Goal: Task Accomplishment & Management: Use online tool/utility

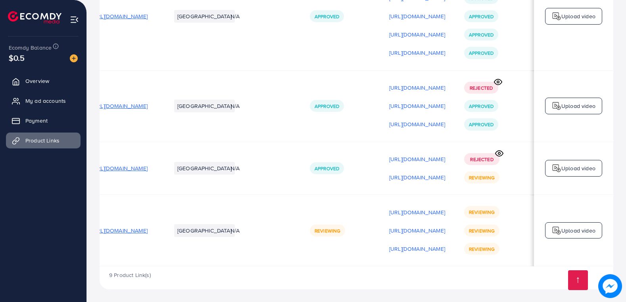
scroll to position [0, 115]
click at [393, 87] on p "[URL][DOMAIN_NAME]" at bounding box center [417, 88] width 56 height 10
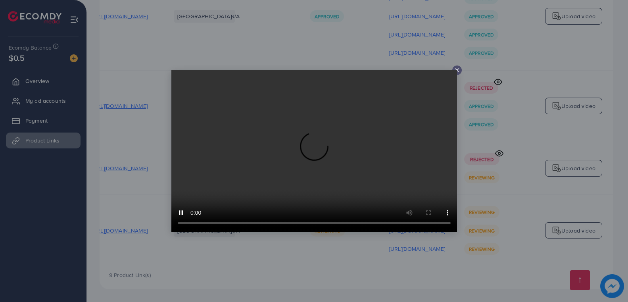
click at [457, 71] on line at bounding box center [457, 70] width 3 height 3
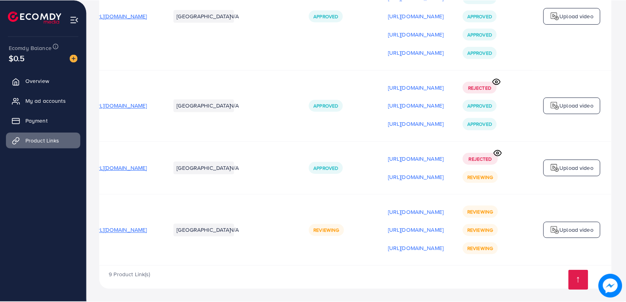
scroll to position [0, 113]
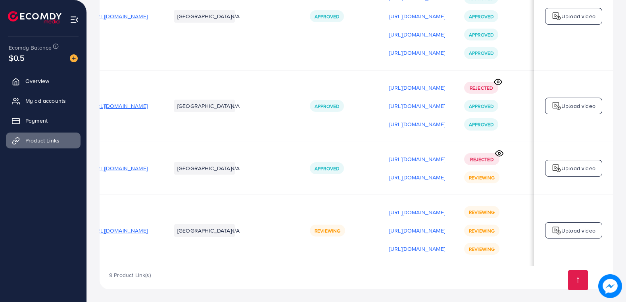
click at [499, 81] on circle at bounding box center [498, 82] width 2 height 2
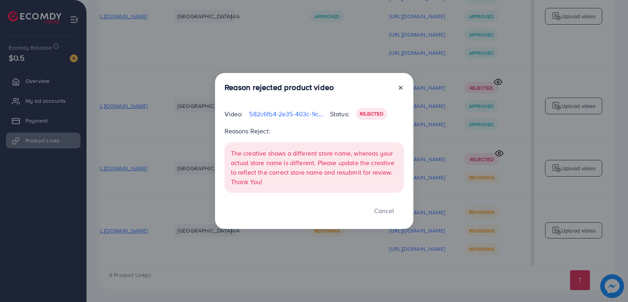
drag, startPoint x: 400, startPoint y: 87, endPoint x: 485, endPoint y: 101, distance: 86.8
click at [400, 87] on line at bounding box center [400, 87] width 3 height 3
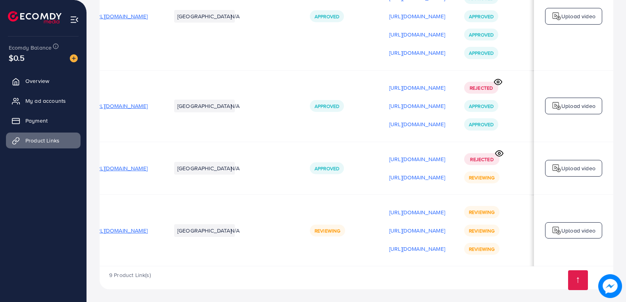
click at [573, 104] on p "Upload video" at bounding box center [578, 106] width 34 height 10
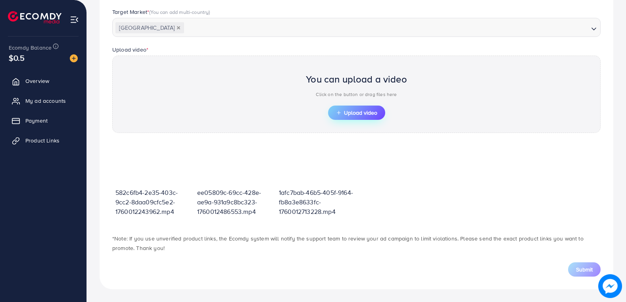
click at [359, 111] on span "Upload video" at bounding box center [356, 113] width 41 height 6
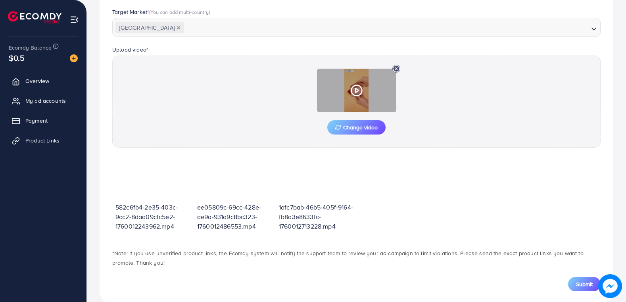
click at [357, 92] on polygon at bounding box center [357, 90] width 3 height 4
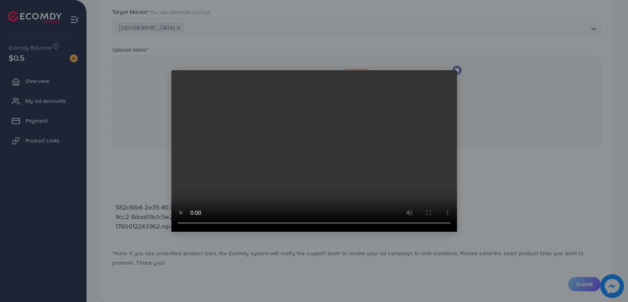
click at [459, 68] on icon at bounding box center [457, 70] width 6 height 6
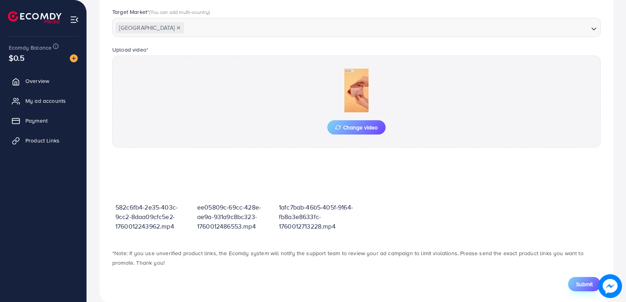
click at [575, 283] on button "Submit" at bounding box center [584, 284] width 33 height 14
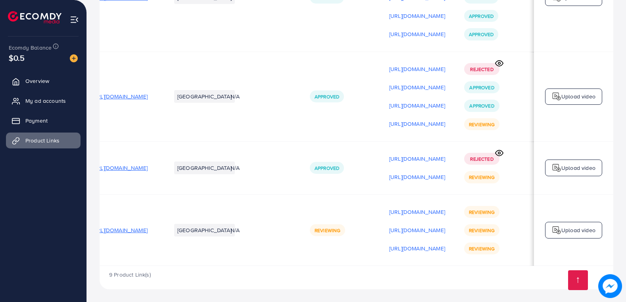
scroll to position [0, 115]
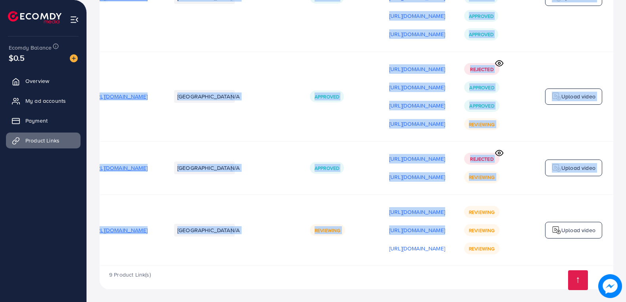
drag, startPoint x: 336, startPoint y: 264, endPoint x: 200, endPoint y: 265, distance: 136.1
click at [221, 254] on td "N/A" at bounding box center [260, 229] width 79 height 71
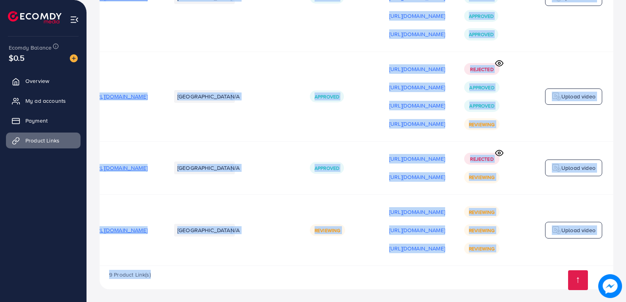
drag, startPoint x: 234, startPoint y: 266, endPoint x: 133, endPoint y: 265, distance: 101.2
click at [164, 252] on td "Pakistan" at bounding box center [192, 229] width 60 height 71
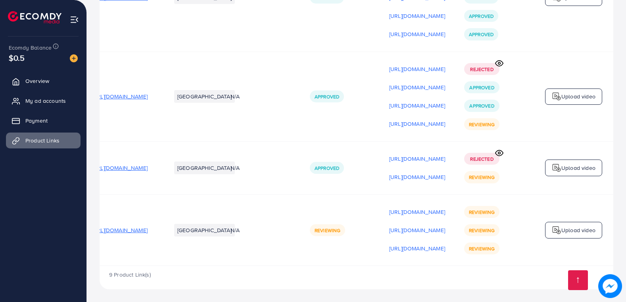
click at [163, 264] on td "Pakistan" at bounding box center [192, 229] width 60 height 71
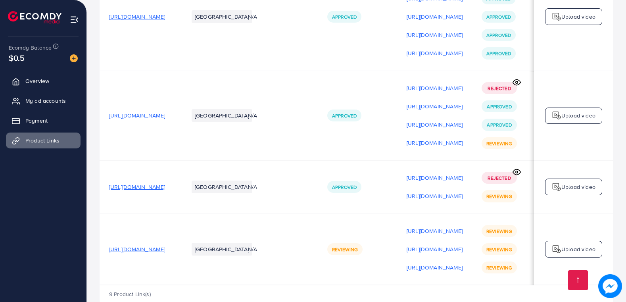
scroll to position [446, 0]
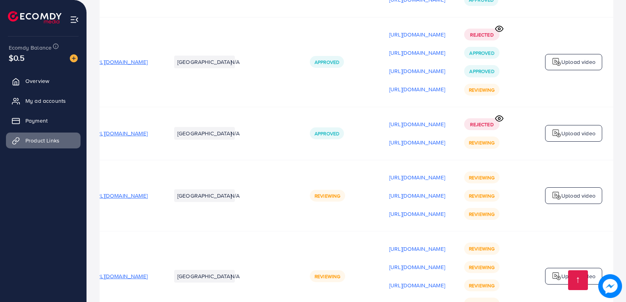
scroll to position [536, 0]
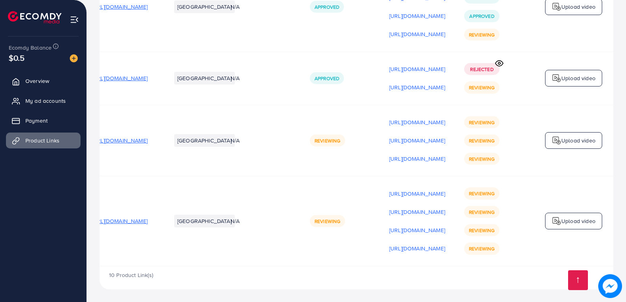
click at [335, 115] on td "Reviewing" at bounding box center [339, 140] width 79 height 71
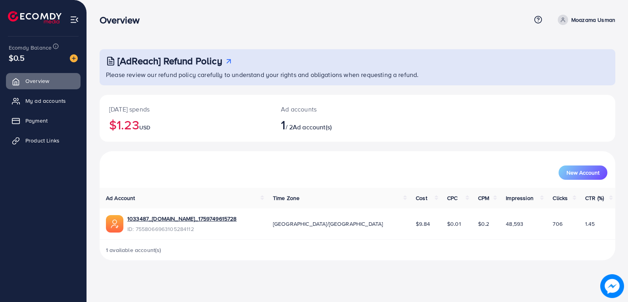
click at [199, 12] on div "Overview Help Center Contact Support Term and policy About Us Moazama Usman Pro…" at bounding box center [358, 19] width 516 height 21
click at [252, 15] on div "Overview" at bounding box center [315, 20] width 431 height 12
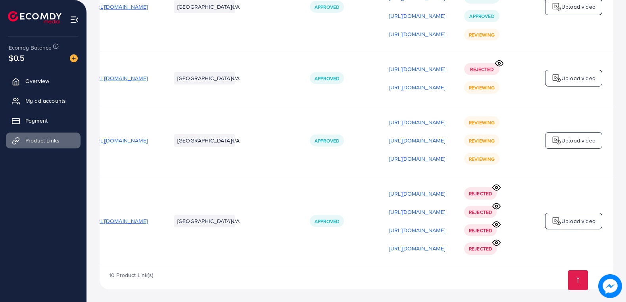
scroll to position [496, 0]
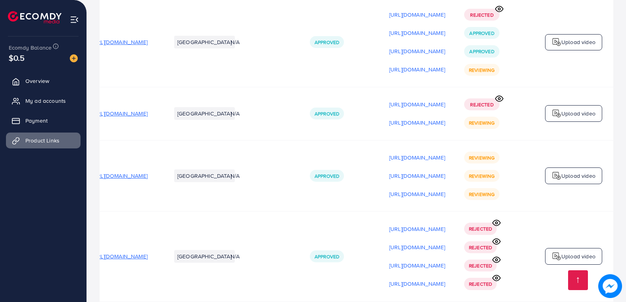
click at [495, 225] on icon at bounding box center [496, 223] width 8 height 8
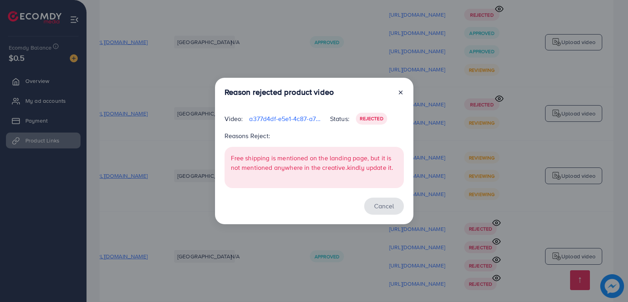
click at [384, 208] on button "Cancel" at bounding box center [384, 206] width 40 height 17
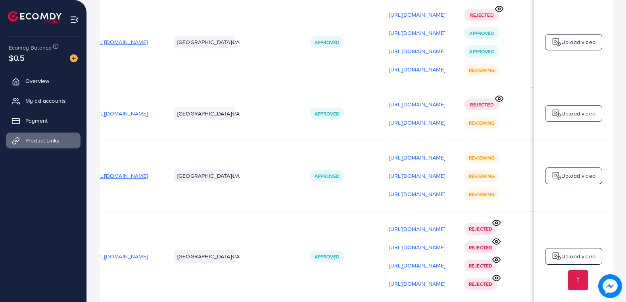
scroll to position [0, 113]
click at [498, 241] on icon at bounding box center [497, 241] width 8 height 6
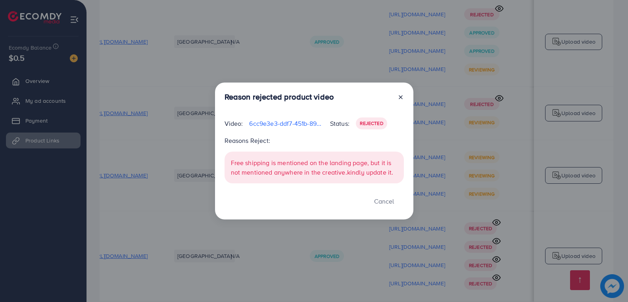
click at [497, 260] on div "Reason rejected product video Video: 6cc9e3e3-ddf7-451b-8959-0f3dc33f937c-17600…" at bounding box center [314, 151] width 628 height 302
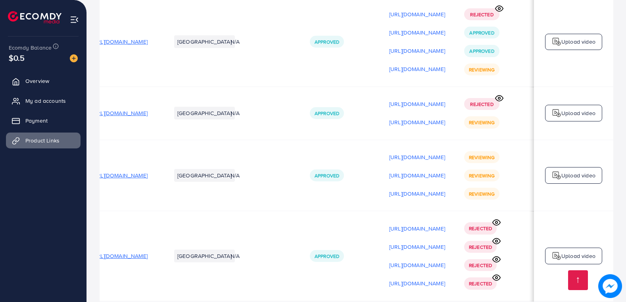
click at [501, 261] on icon at bounding box center [496, 259] width 8 height 8
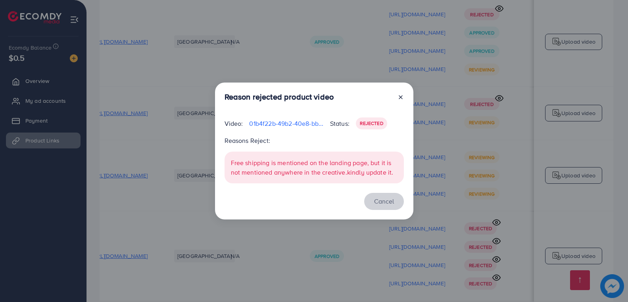
drag, startPoint x: 378, startPoint y: 203, endPoint x: 450, endPoint y: 263, distance: 93.8
click at [378, 203] on button "Cancel" at bounding box center [384, 201] width 40 height 17
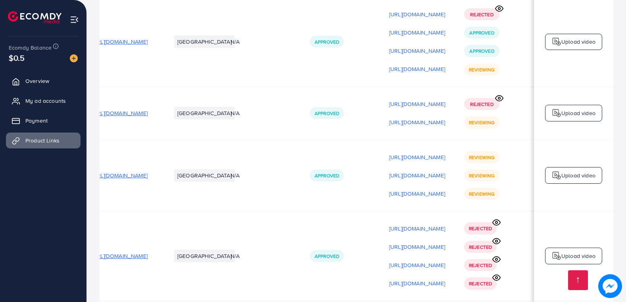
click at [498, 279] on circle at bounding box center [497, 278] width 2 height 2
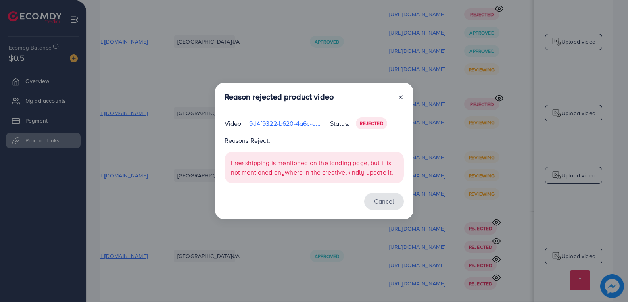
click at [390, 202] on button "Cancel" at bounding box center [384, 201] width 40 height 17
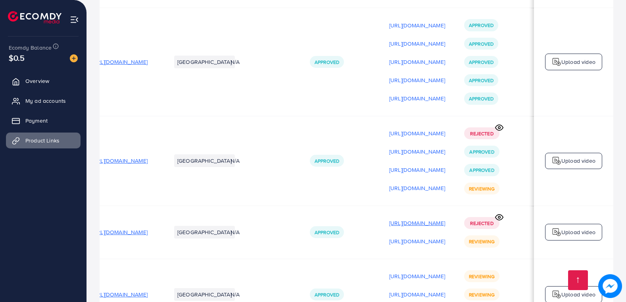
scroll to position [536, 0]
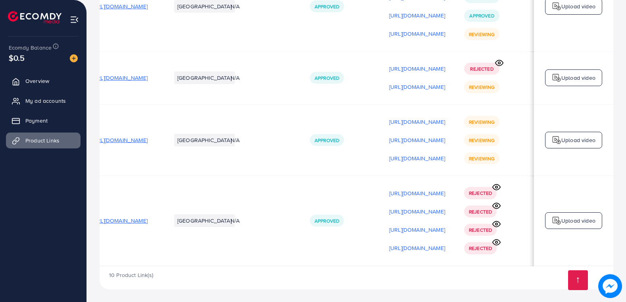
click at [497, 186] on icon at bounding box center [496, 187] width 8 height 8
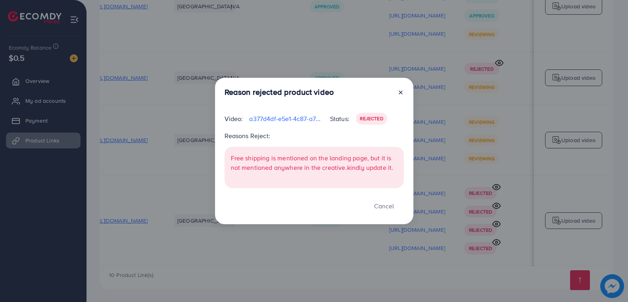
click at [401, 88] on div at bounding box center [397, 93] width 13 height 13
click at [398, 92] on icon at bounding box center [401, 92] width 6 height 6
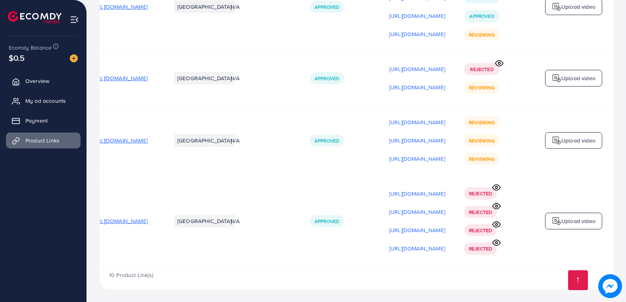
scroll to position [0, 115]
click at [567, 219] on p "Upload video" at bounding box center [578, 221] width 34 height 10
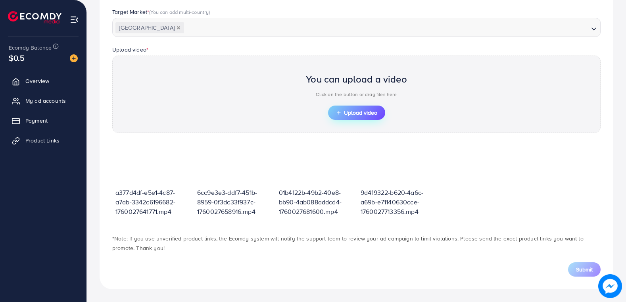
click at [339, 108] on button "Upload video" at bounding box center [356, 113] width 57 height 14
click at [367, 110] on span "Upload video" at bounding box center [356, 113] width 41 height 6
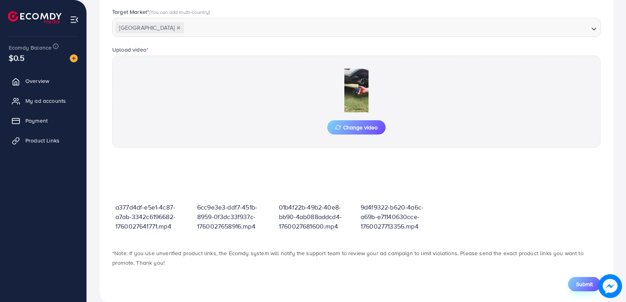
click at [584, 283] on span "Submit" at bounding box center [584, 284] width 17 height 8
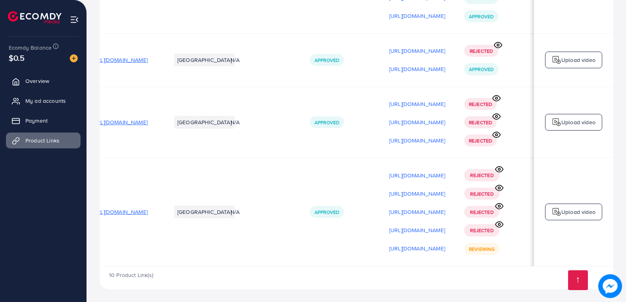
scroll to position [0, 115]
click at [498, 97] on circle at bounding box center [497, 98] width 2 height 2
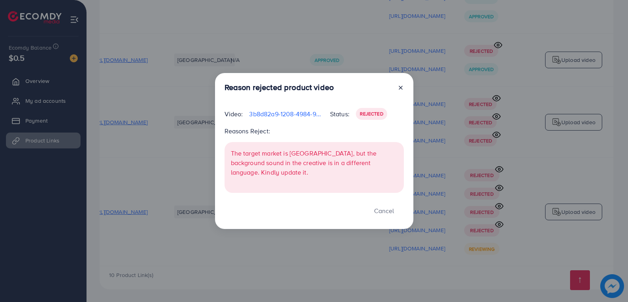
click at [401, 91] on icon at bounding box center [401, 88] width 6 height 6
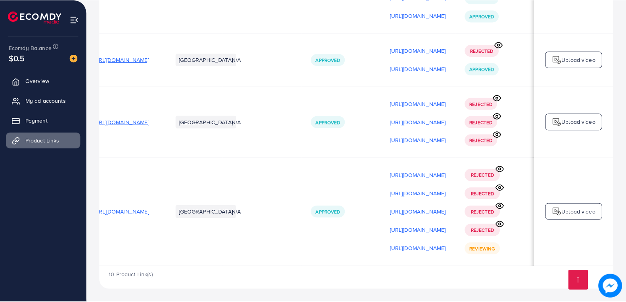
scroll to position [0, 113]
click at [498, 113] on icon at bounding box center [496, 116] width 8 height 8
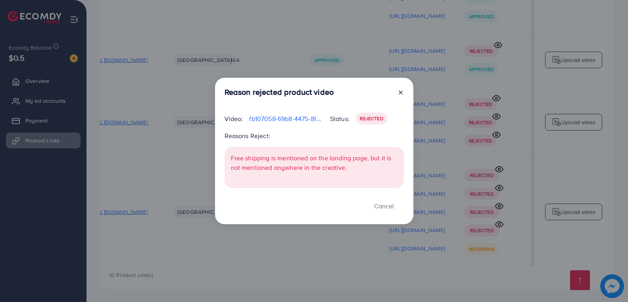
click at [401, 90] on icon at bounding box center [401, 92] width 6 height 6
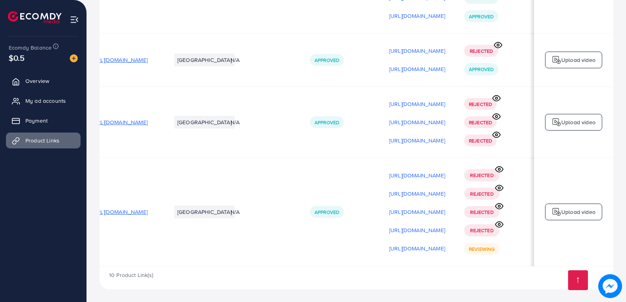
click at [562, 212] on p "Upload video" at bounding box center [578, 212] width 34 height 10
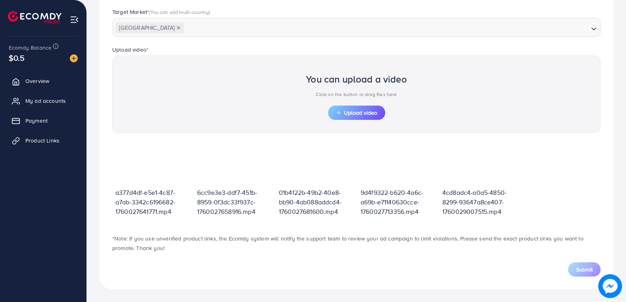
scroll to position [220, 0]
click at [366, 112] on span "Upload video" at bounding box center [356, 113] width 41 height 6
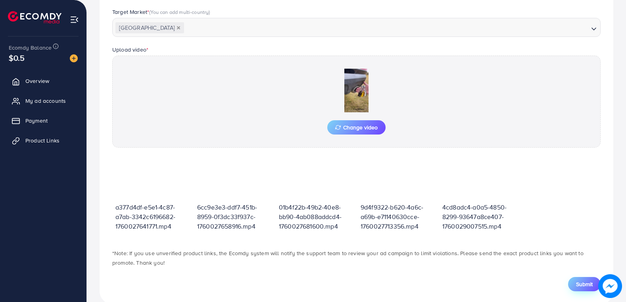
click at [579, 284] on span "Submit" at bounding box center [584, 284] width 17 height 8
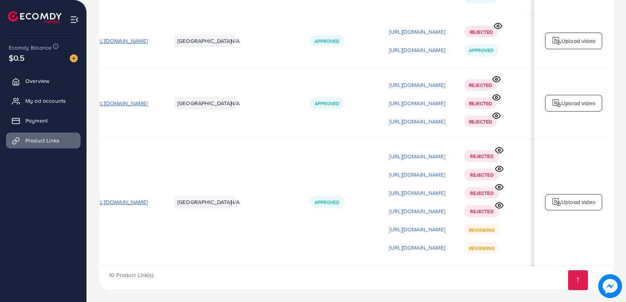
scroll to position [0, 115]
click at [565, 202] on p "Upload video" at bounding box center [578, 203] width 34 height 10
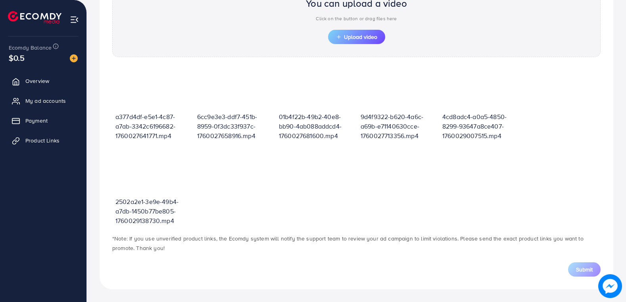
scroll to position [276, 0]
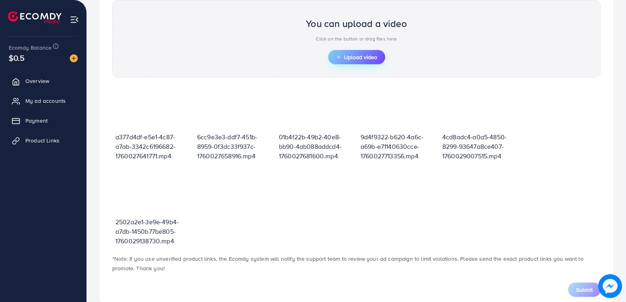
click at [338, 57] on line "button" at bounding box center [338, 57] width 3 height 0
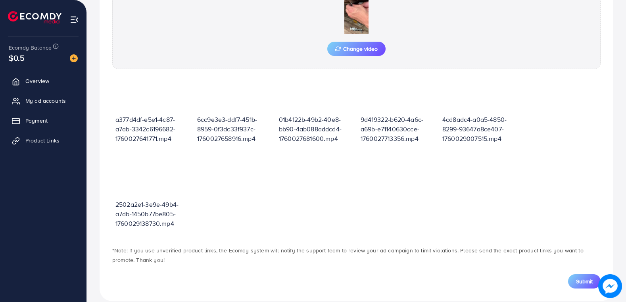
scroll to position [311, 0]
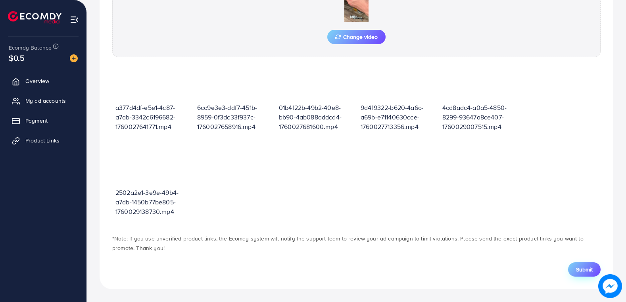
click at [574, 267] on button "Submit" at bounding box center [584, 269] width 33 height 14
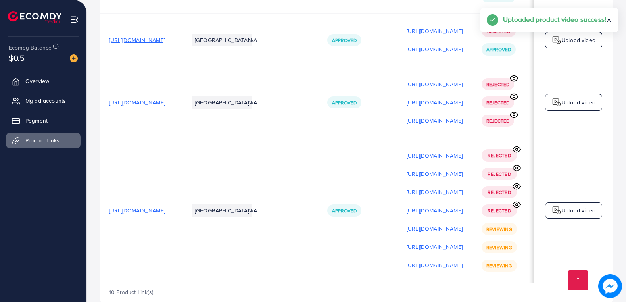
scroll to position [591, 0]
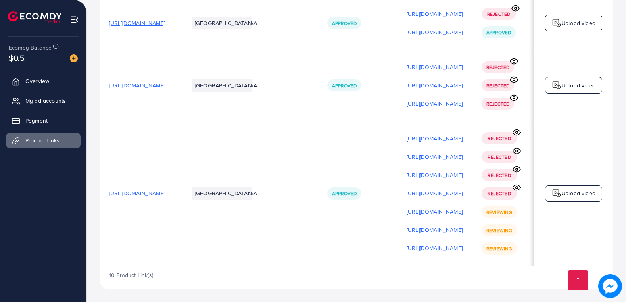
drag, startPoint x: 458, startPoint y: 266, endPoint x: 546, endPoint y: 267, distance: 88.1
click at [546, 267] on div "10 Product Link(s)" at bounding box center [357, 277] width 514 height 23
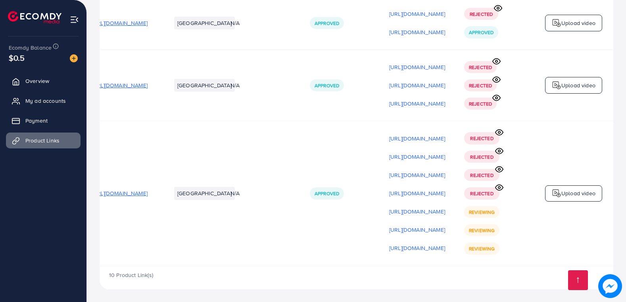
scroll to position [0, 115]
click at [579, 188] on p "Upload video" at bounding box center [578, 193] width 34 height 10
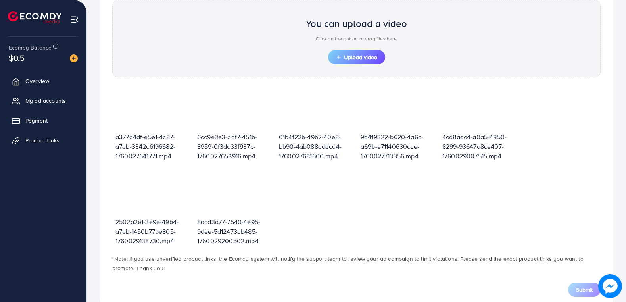
scroll to position [117, 0]
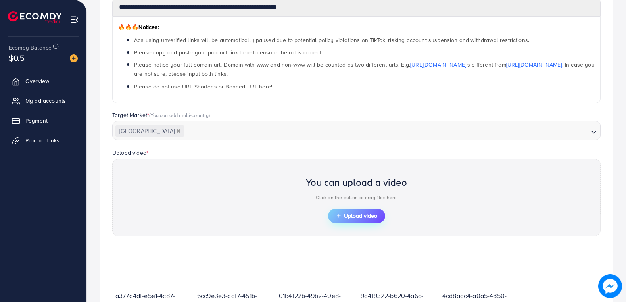
click at [360, 214] on span "Upload video" at bounding box center [356, 216] width 41 height 6
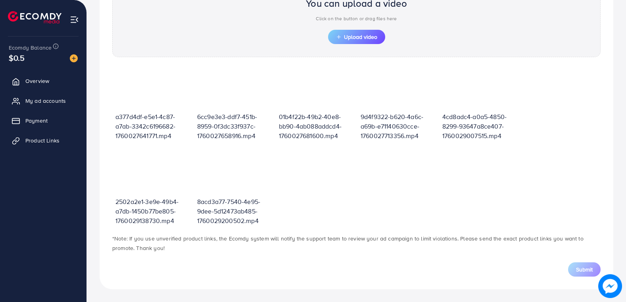
scroll to position [0, 0]
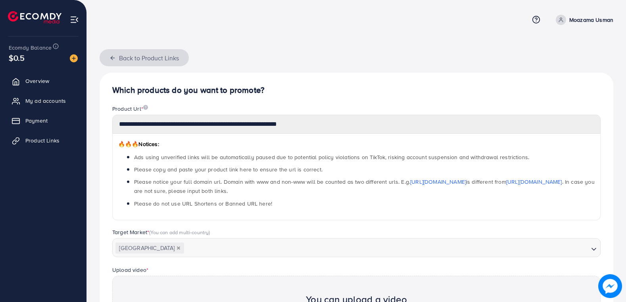
click at [110, 61] on button "Back to Product Links" at bounding box center [144, 57] width 89 height 17
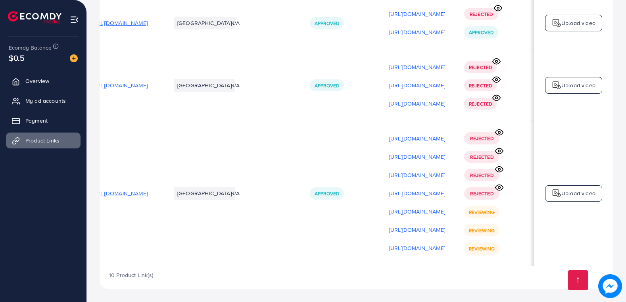
scroll to position [0, 115]
click at [567, 83] on p "Upload video" at bounding box center [578, 86] width 34 height 10
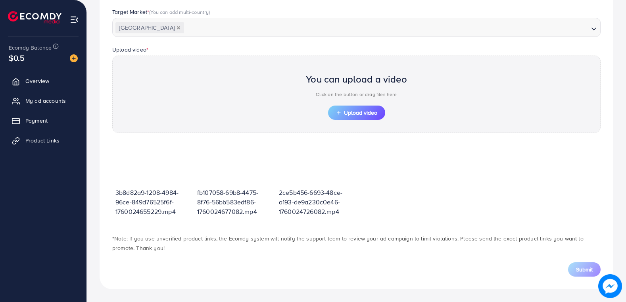
scroll to position [220, 0]
click at [369, 110] on span "Upload video" at bounding box center [356, 113] width 41 height 6
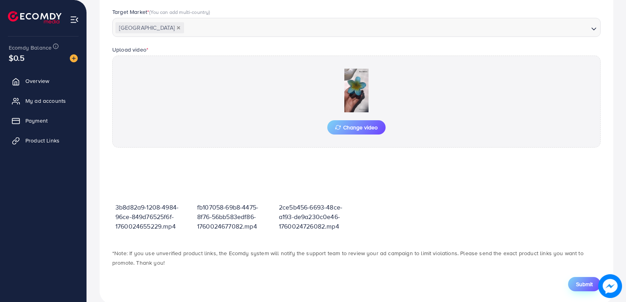
click at [581, 279] on button "Submit" at bounding box center [584, 284] width 33 height 14
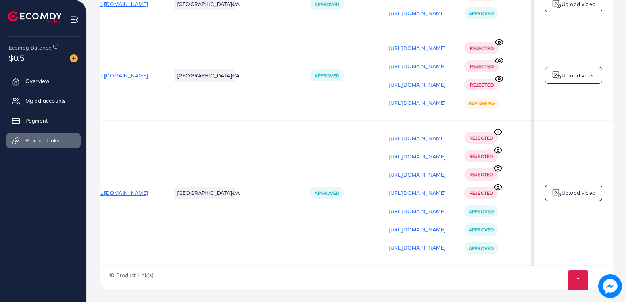
scroll to position [0, 115]
click at [558, 191] on img at bounding box center [557, 194] width 10 height 10
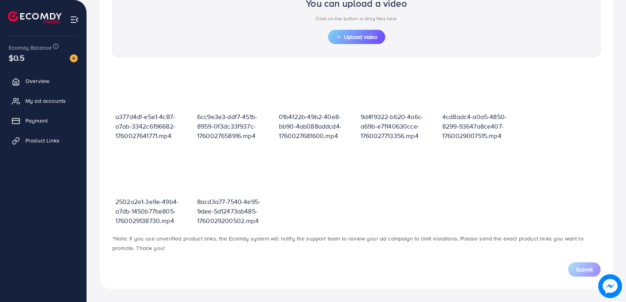
scroll to position [276, 0]
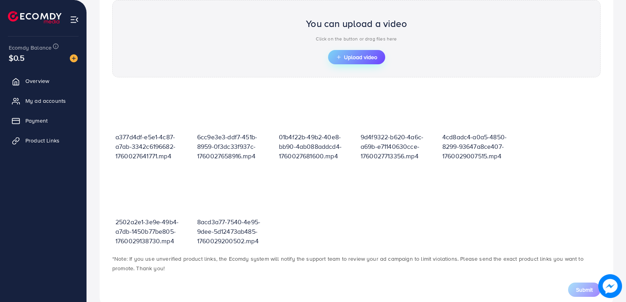
click at [358, 54] on span "Upload video" at bounding box center [356, 57] width 41 height 6
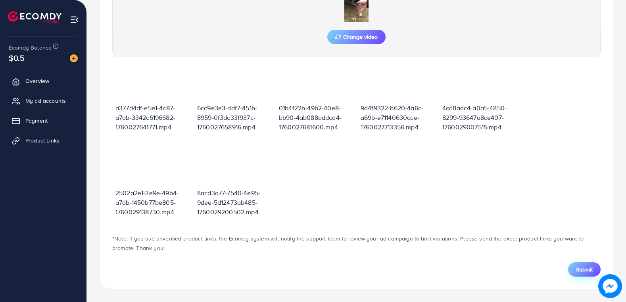
scroll to position [11, 0]
click at [581, 268] on span "Submit" at bounding box center [584, 269] width 17 height 8
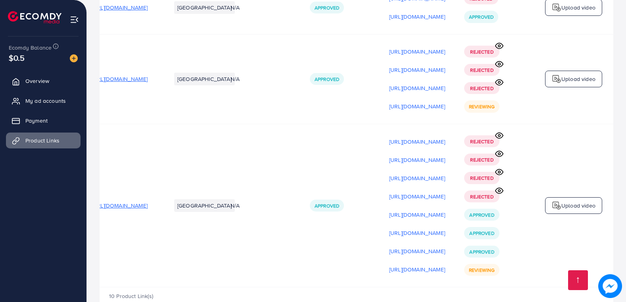
scroll to position [588, 0]
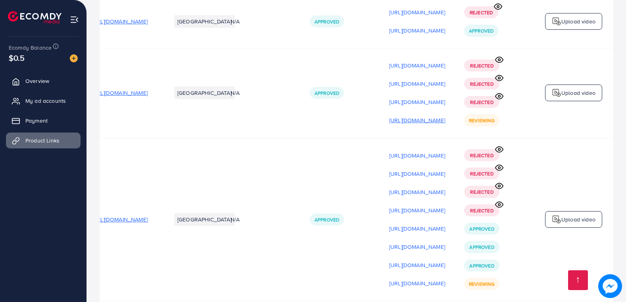
click at [419, 124] on p "https://files.ecomdy.com/videos/f1fa9b7d-61a7-4b80-802a-01f9be49cf87-1760029392…" at bounding box center [417, 120] width 56 height 10
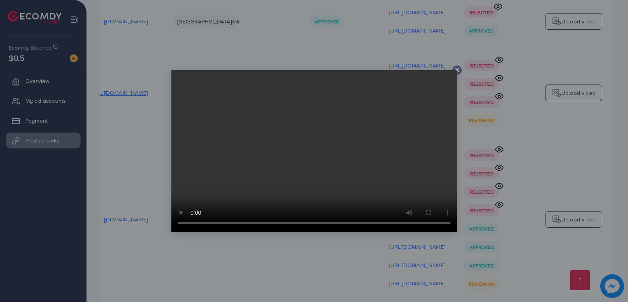
click at [458, 69] on icon at bounding box center [457, 70] width 6 height 6
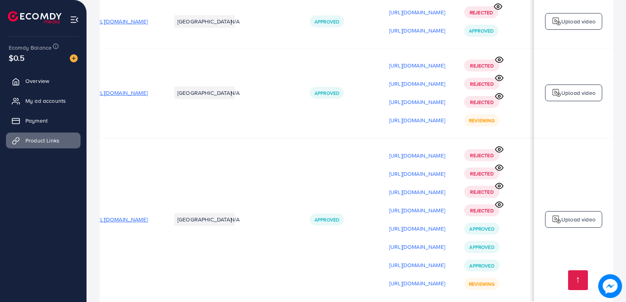
scroll to position [1, 113]
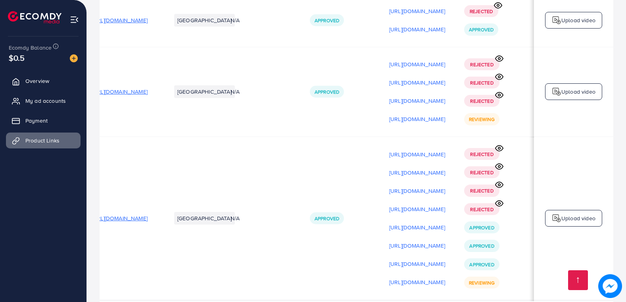
click at [567, 96] on p "Upload video" at bounding box center [578, 92] width 34 height 10
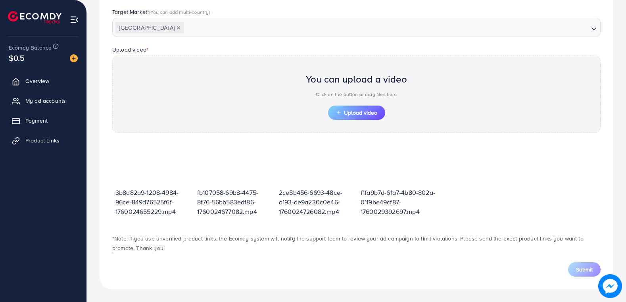
scroll to position [220, 0]
click at [361, 112] on span "Upload video" at bounding box center [356, 113] width 41 height 6
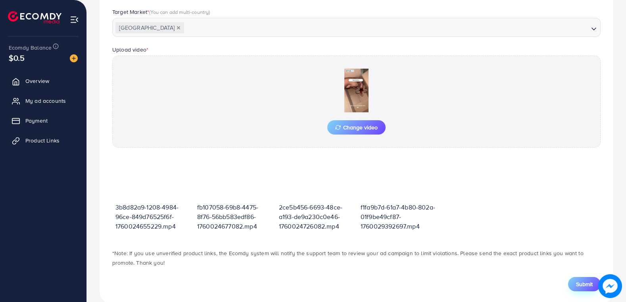
click at [583, 285] on span "Submit" at bounding box center [584, 284] width 17 height 8
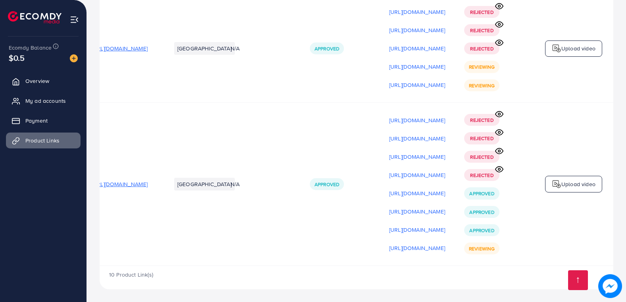
scroll to position [0, 115]
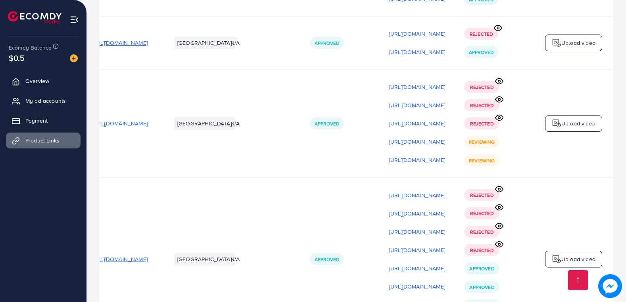
click at [570, 122] on p "Upload video" at bounding box center [578, 124] width 34 height 10
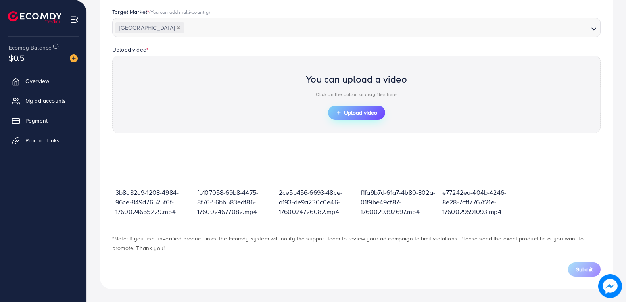
click at [369, 114] on span "Upload video" at bounding box center [356, 113] width 41 height 6
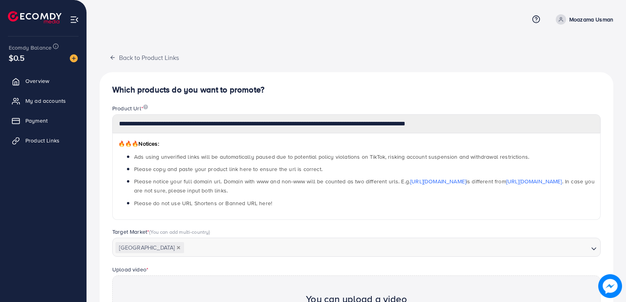
scroll to position [0, 0]
click at [114, 58] on line "button" at bounding box center [113, 58] width 4 height 0
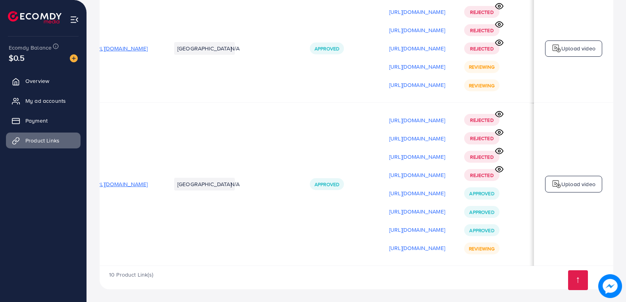
scroll to position [0, 115]
click at [556, 49] on img at bounding box center [557, 49] width 10 height 10
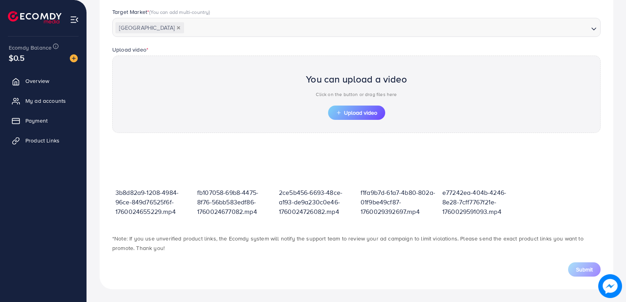
scroll to position [220, 0]
click at [365, 112] on span "Upload video" at bounding box center [356, 113] width 41 height 6
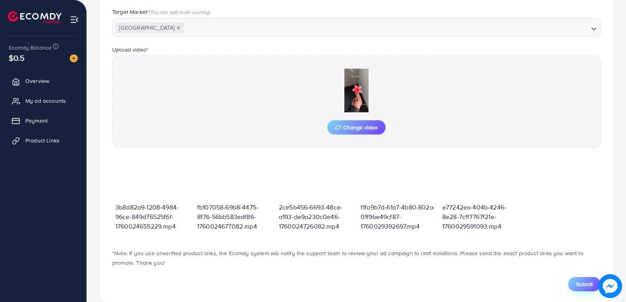
click at [578, 283] on span "Submit" at bounding box center [584, 284] width 17 height 8
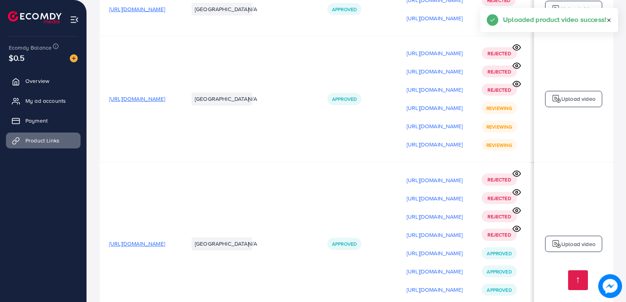
scroll to position [665, 0]
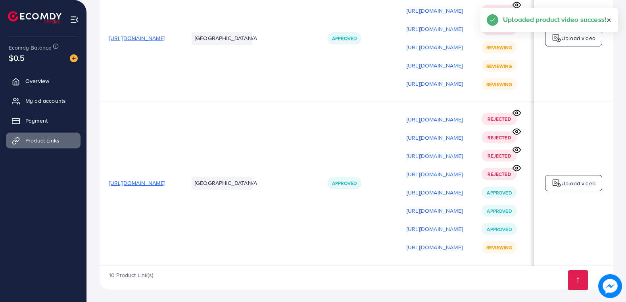
click at [541, 266] on div "10 Product Link(s)" at bounding box center [357, 277] width 514 height 23
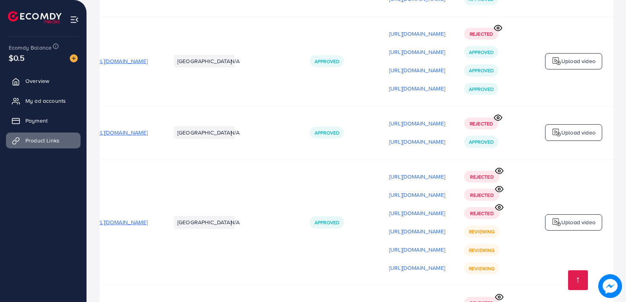
scroll to position [466, 0]
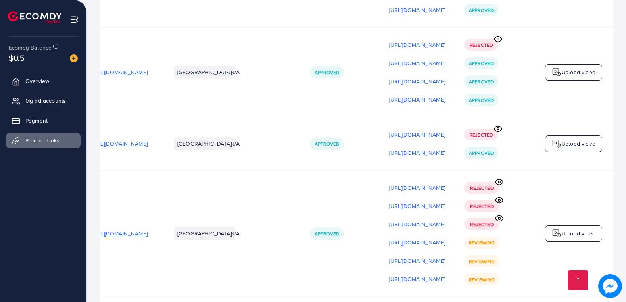
click at [498, 131] on icon at bounding box center [498, 129] width 8 height 8
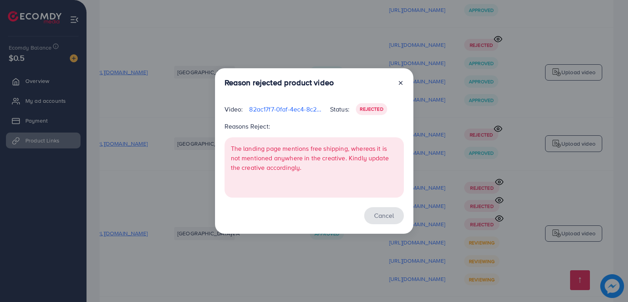
click at [386, 216] on button "Cancel" at bounding box center [384, 215] width 40 height 17
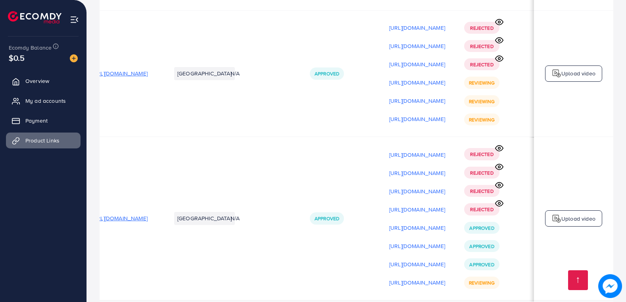
scroll to position [665, 0]
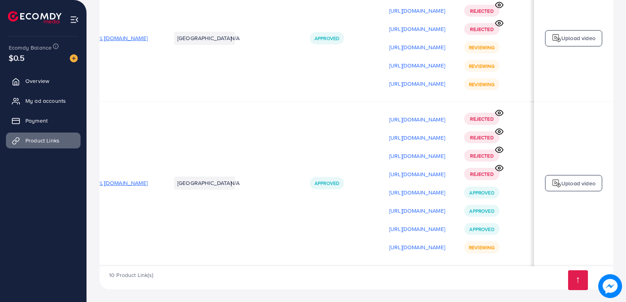
drag, startPoint x: 395, startPoint y: 264, endPoint x: 294, endPoint y: 263, distance: 101.2
click at [303, 244] on td "Approved" at bounding box center [339, 183] width 79 height 163
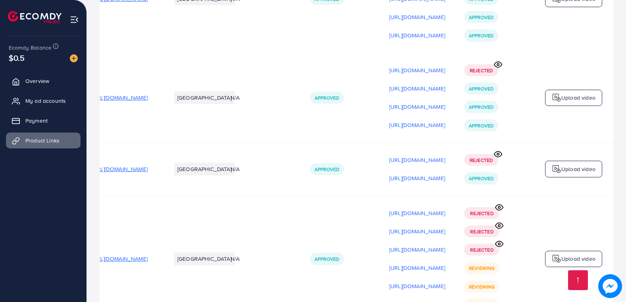
scroll to position [427, 0]
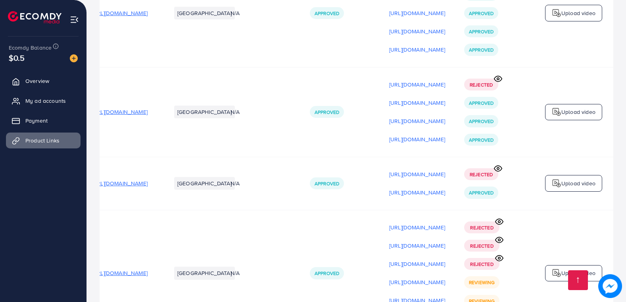
click at [499, 80] on circle at bounding box center [498, 79] width 2 height 2
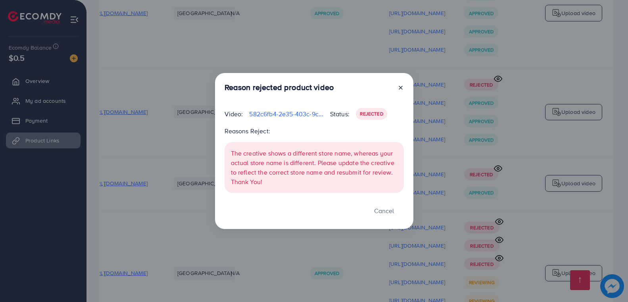
click at [400, 85] on icon at bounding box center [401, 88] width 6 height 6
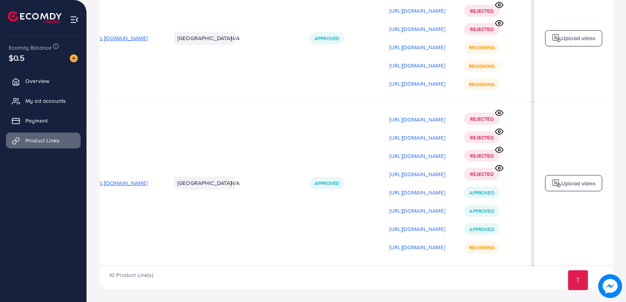
scroll to position [0, 113]
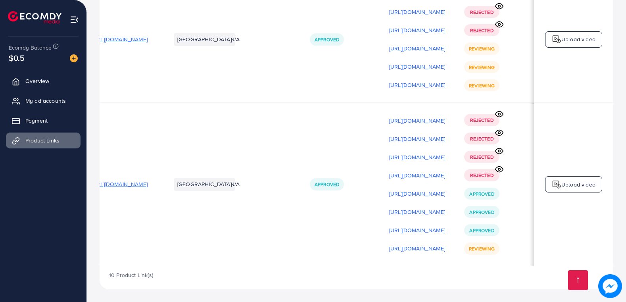
scroll to position [0, 115]
